Goal: Task Accomplishment & Management: Complete application form

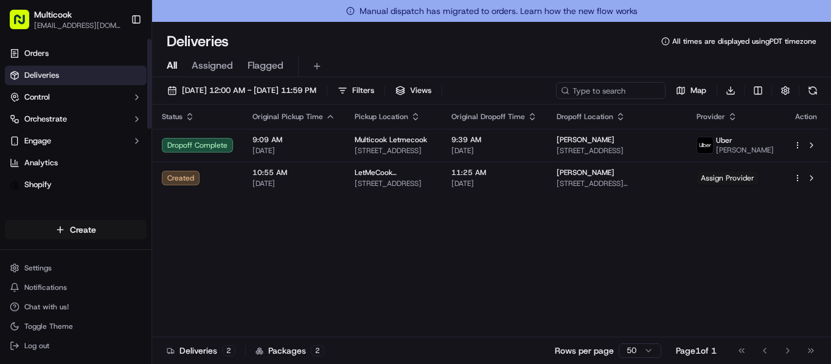
click at [96, 226] on html "Multicook info@multicook.la Toggle Sidebar Orders Deliveries Control Orchestrat…" at bounding box center [415, 182] width 831 height 364
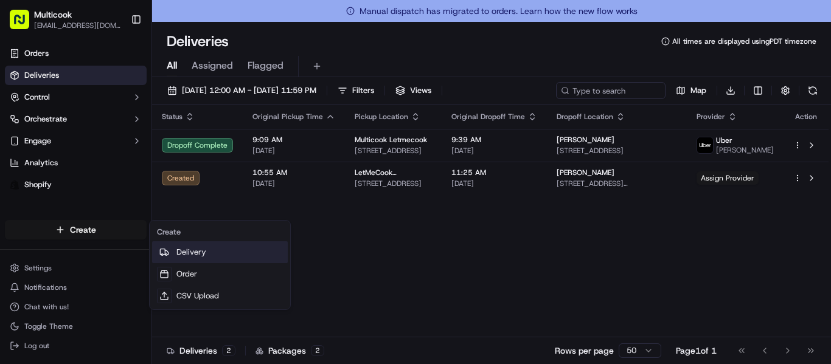
click at [193, 251] on link "Delivery" at bounding box center [220, 253] width 136 height 22
